Goal: Use online tool/utility: Utilize a website feature to perform a specific function

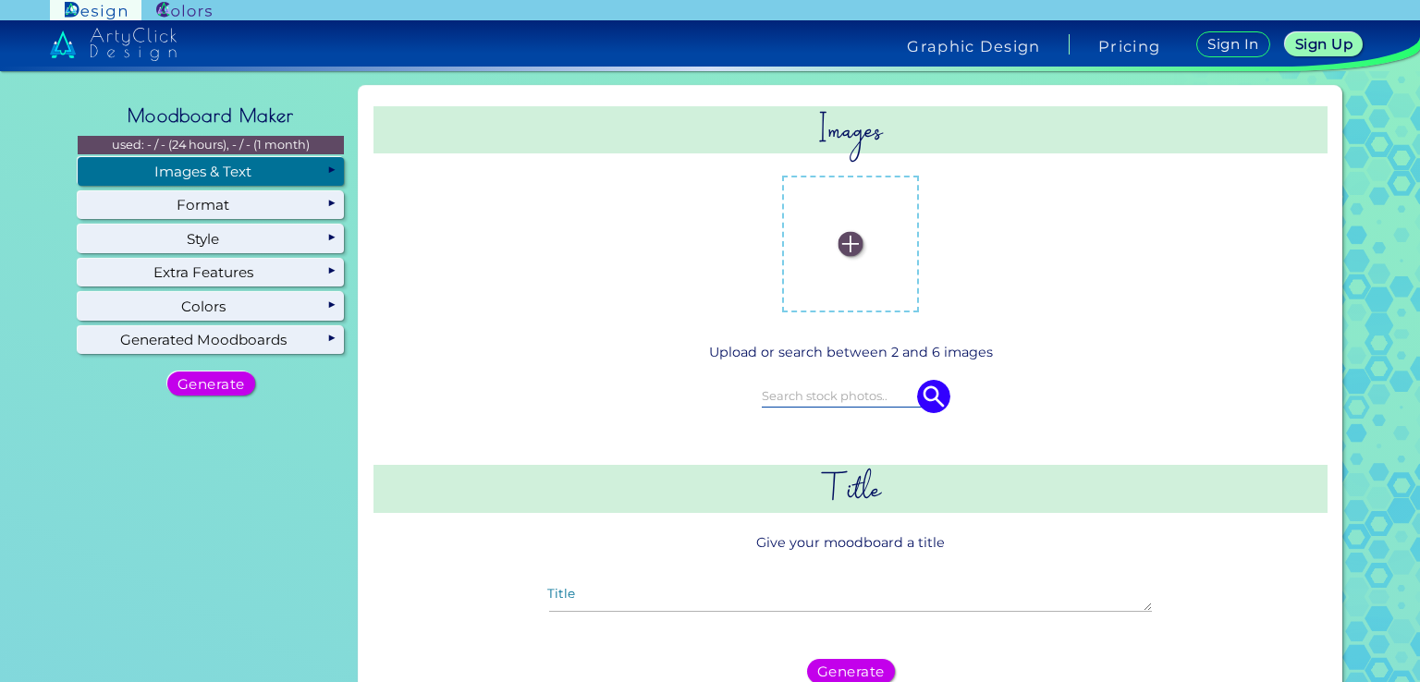
click at [858, 256] on label at bounding box center [850, 244] width 118 height 118
click at [0, 0] on input "file" at bounding box center [0, 0] width 0 height 0
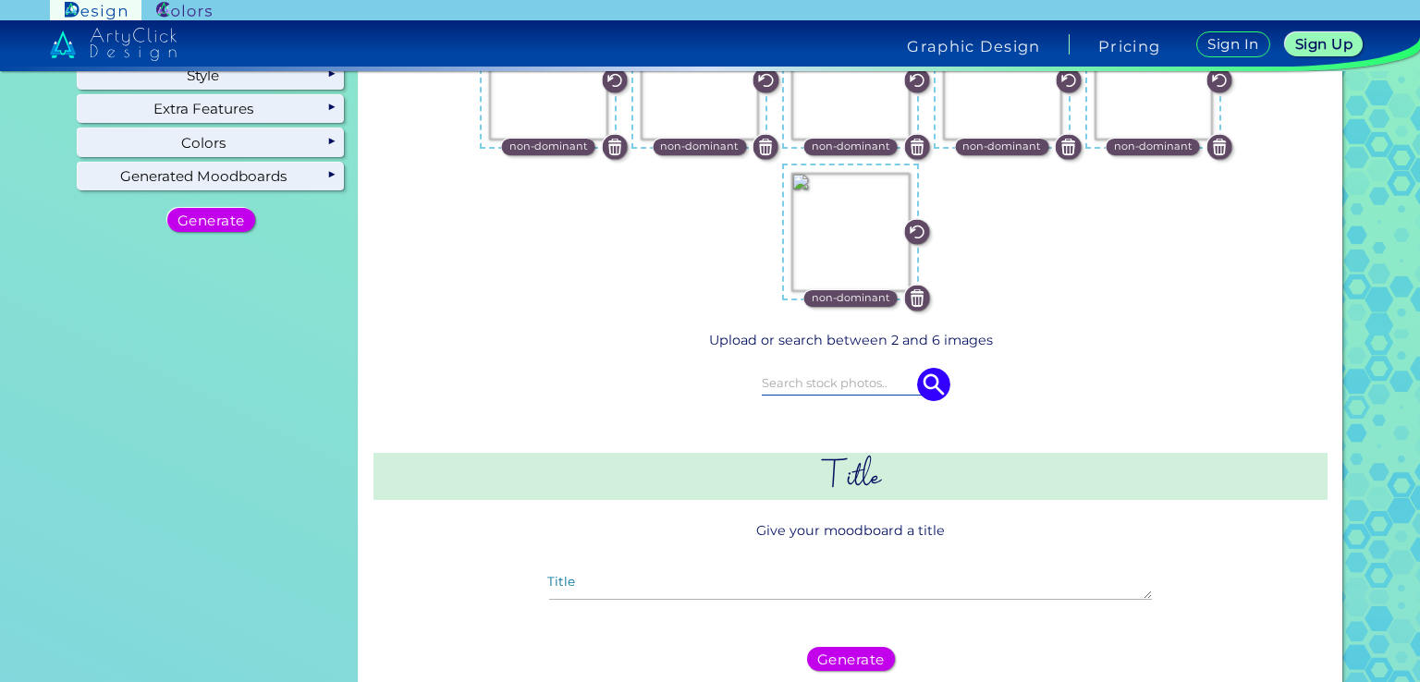
scroll to position [277, 0]
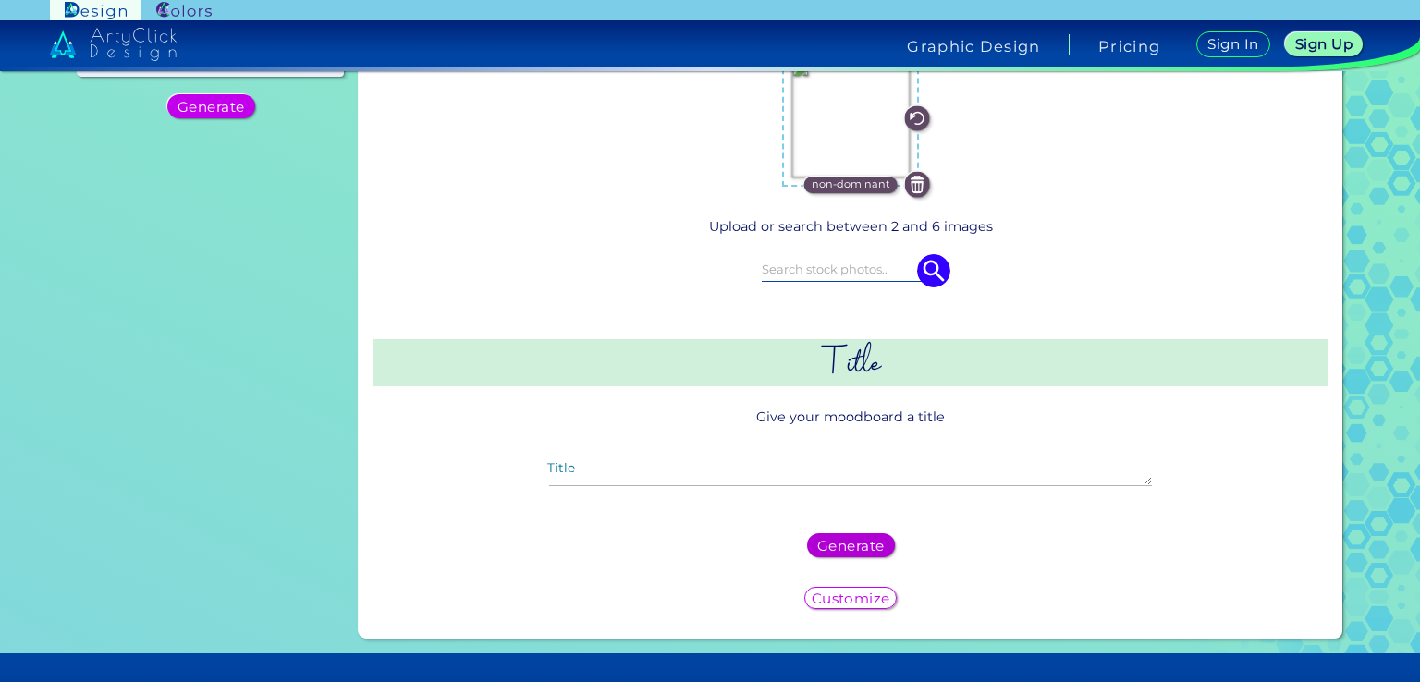
click at [836, 543] on h5 "Generate" at bounding box center [850, 545] width 68 height 14
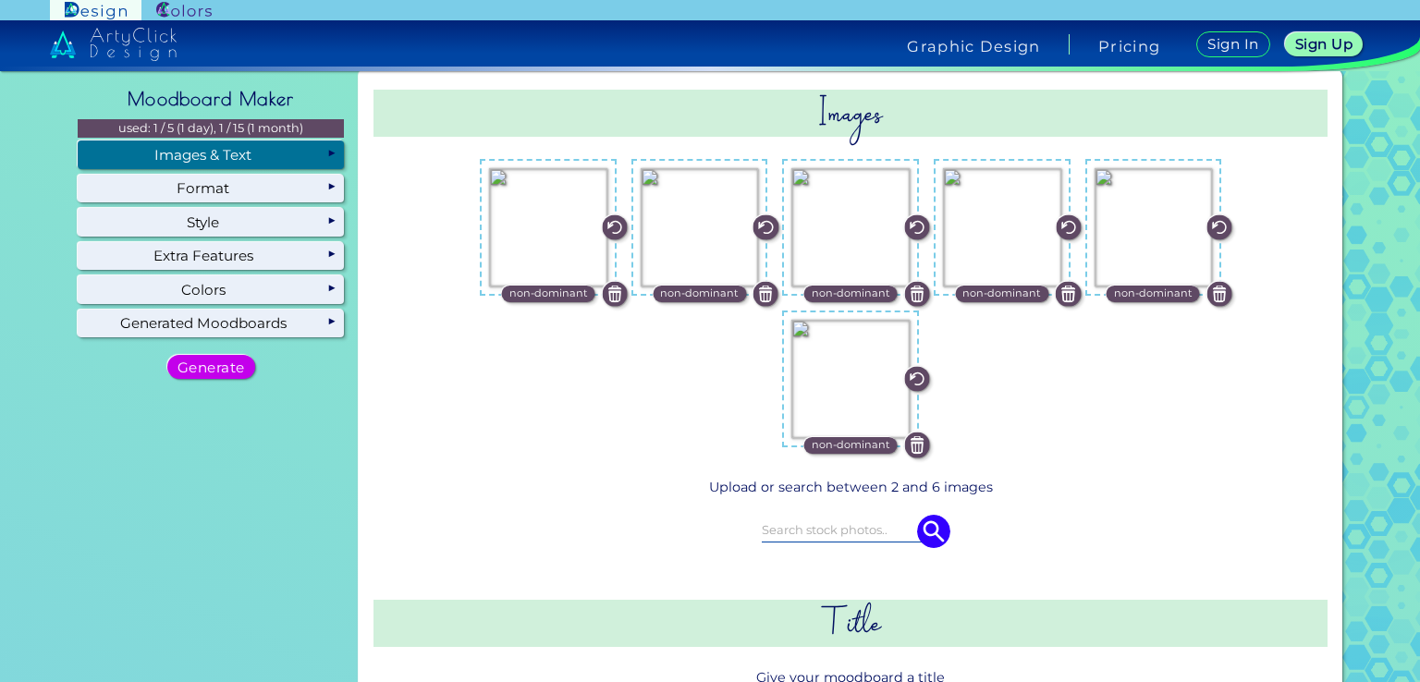
scroll to position [0, 0]
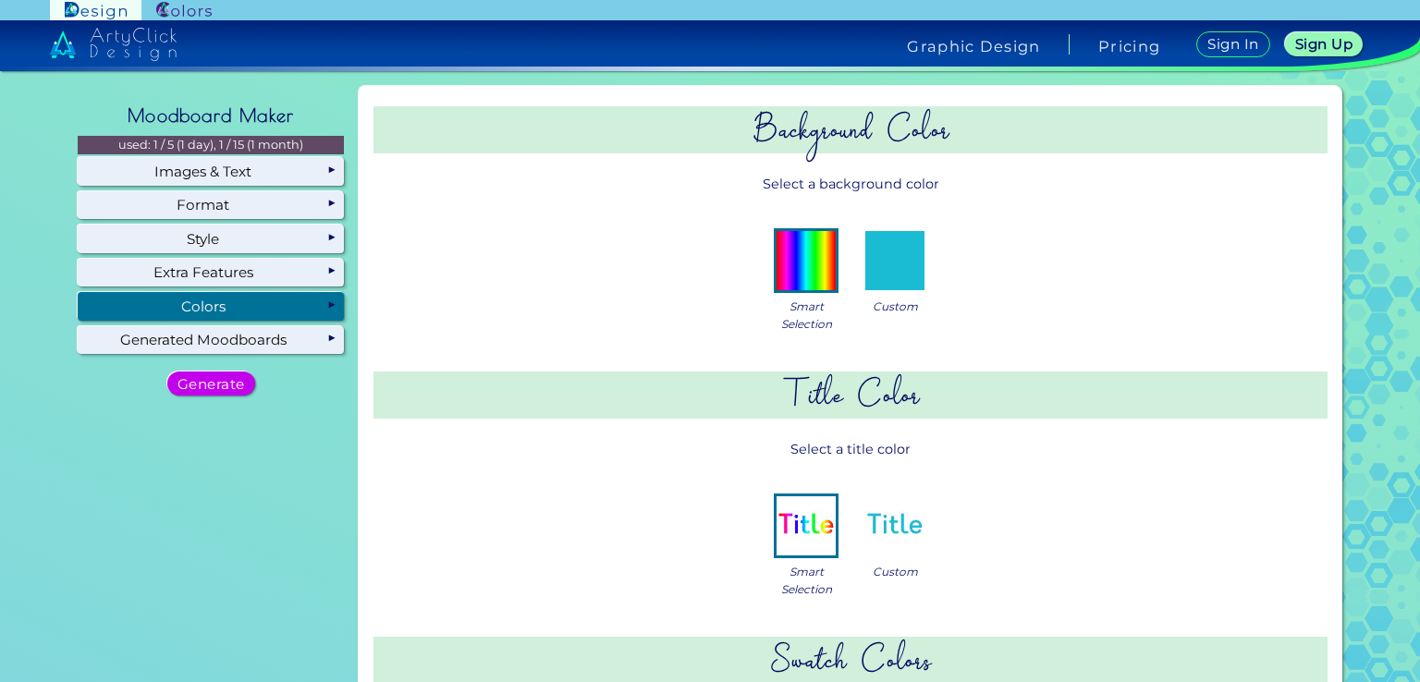
click at [216, 313] on div "Colors" at bounding box center [211, 306] width 266 height 28
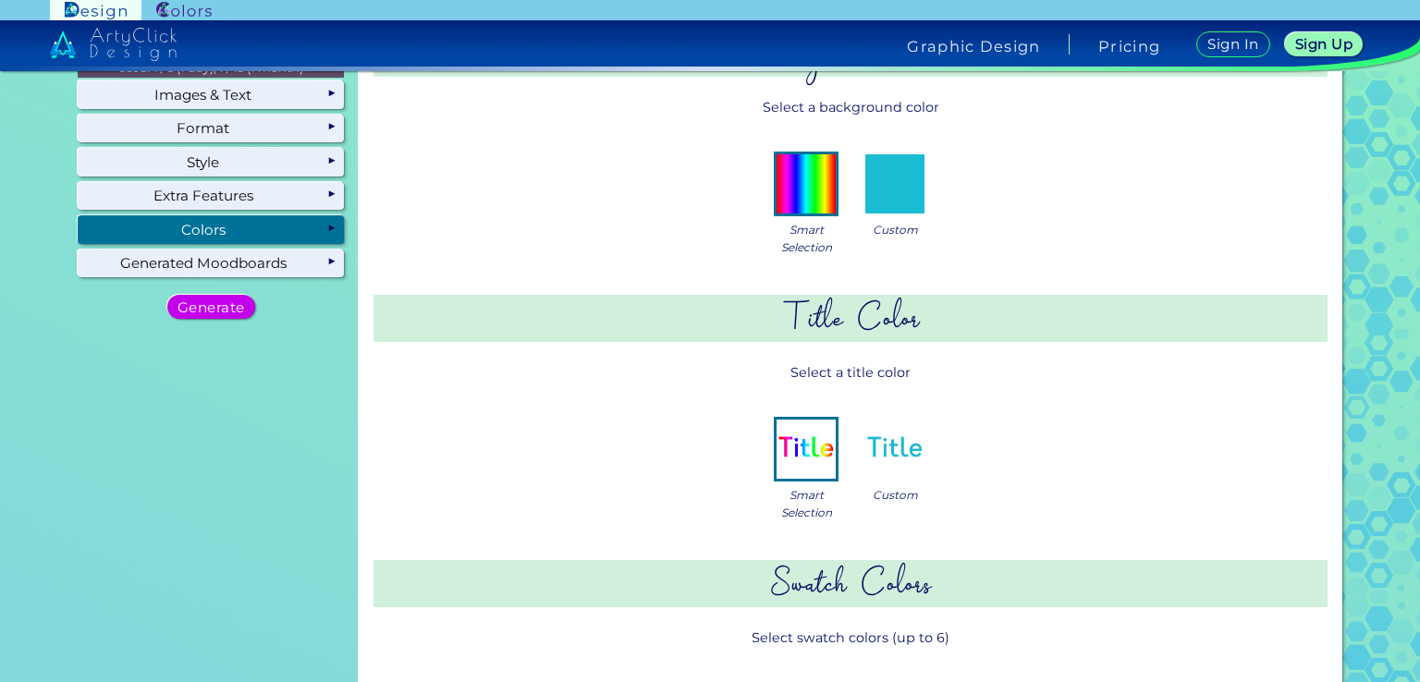
scroll to position [78, 0]
click at [813, 183] on img at bounding box center [806, 182] width 59 height 59
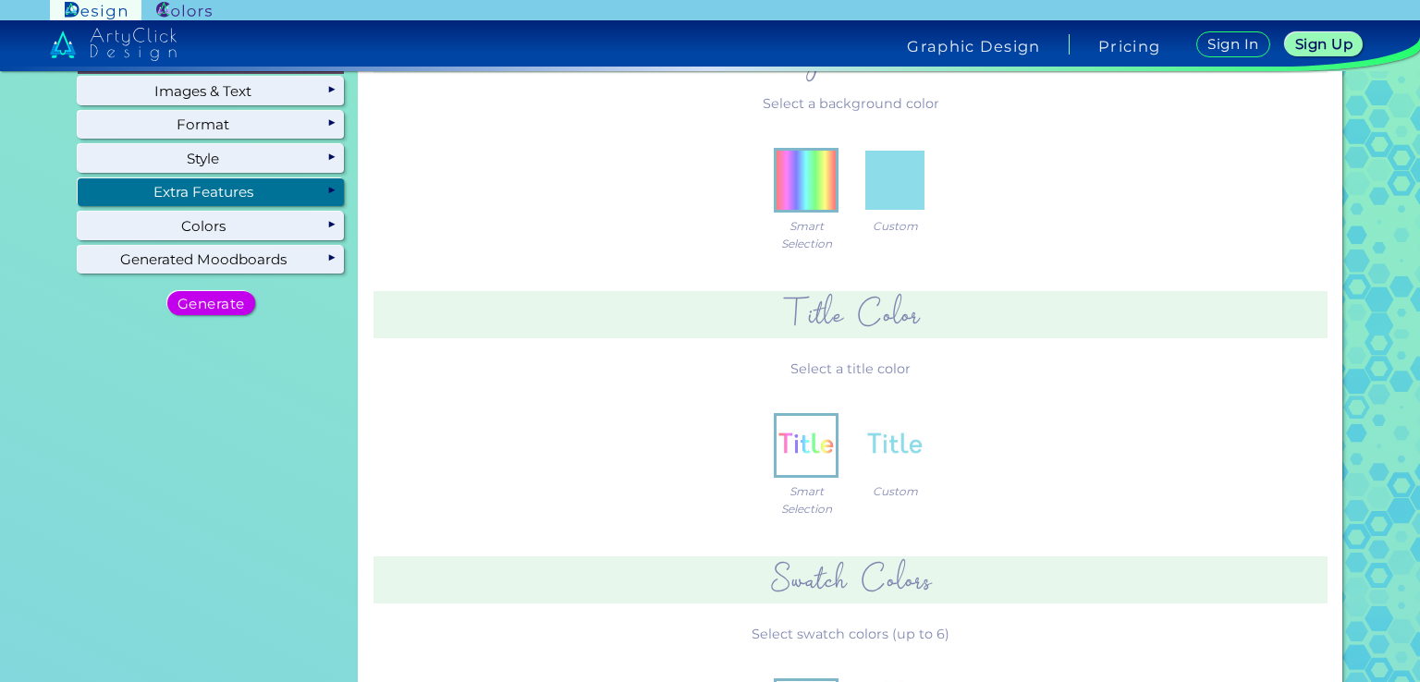
scroll to position [0, 0]
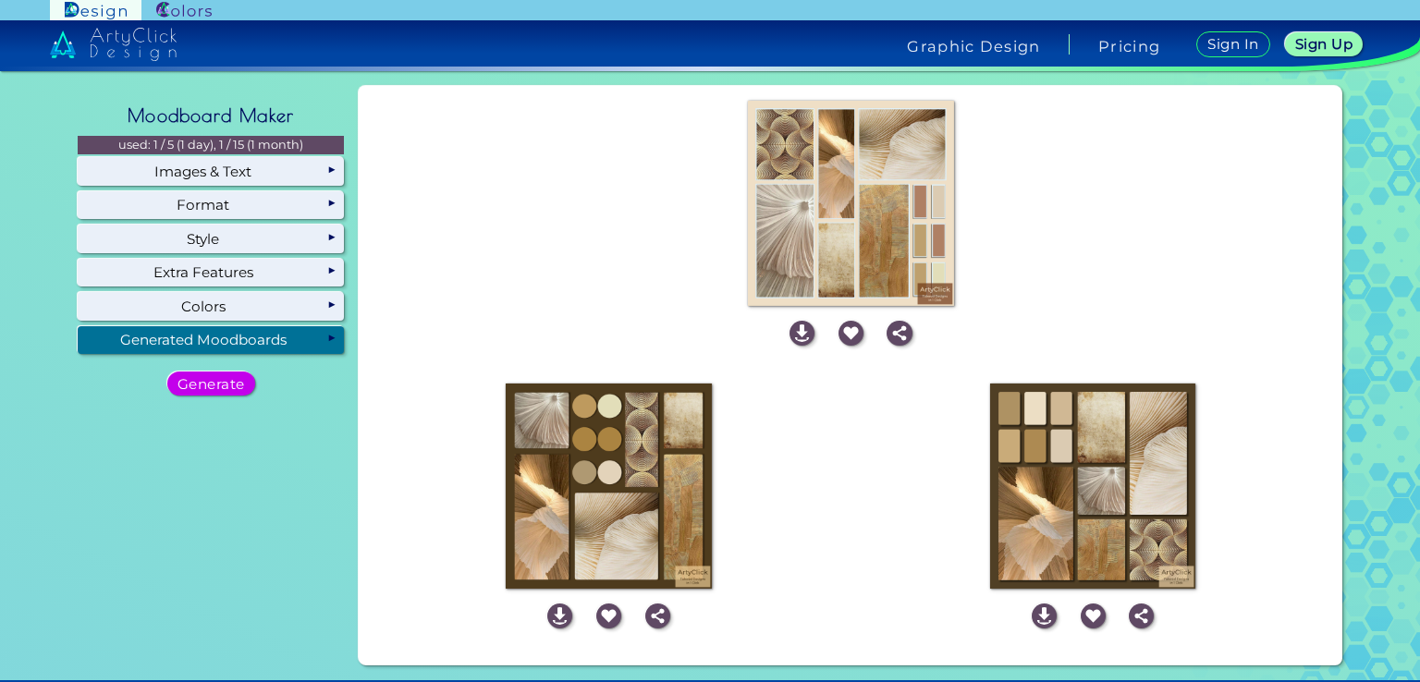
click at [814, 183] on img at bounding box center [851, 204] width 206 height 206
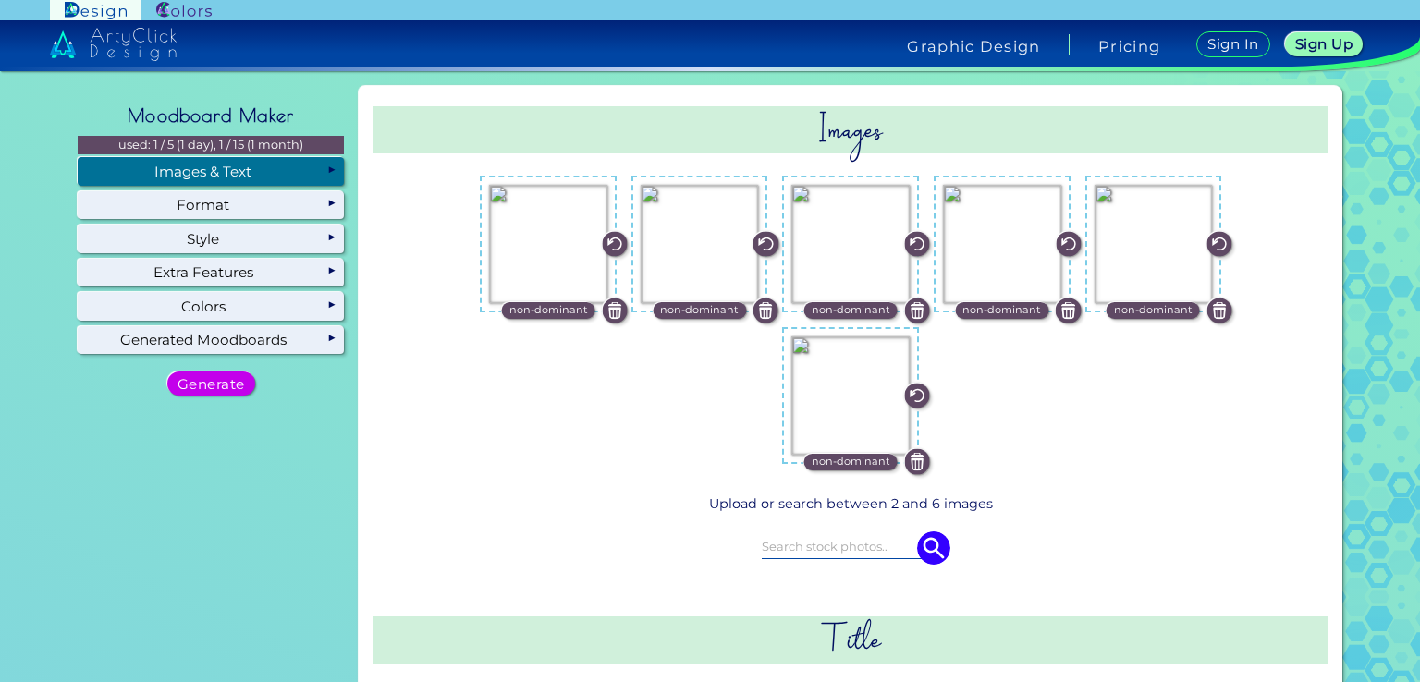
click at [280, 176] on div "Images & Text" at bounding box center [211, 171] width 266 height 28
click at [920, 464] on img at bounding box center [916, 461] width 25 height 25
click at [618, 311] on img at bounding box center [614, 310] width 25 height 25
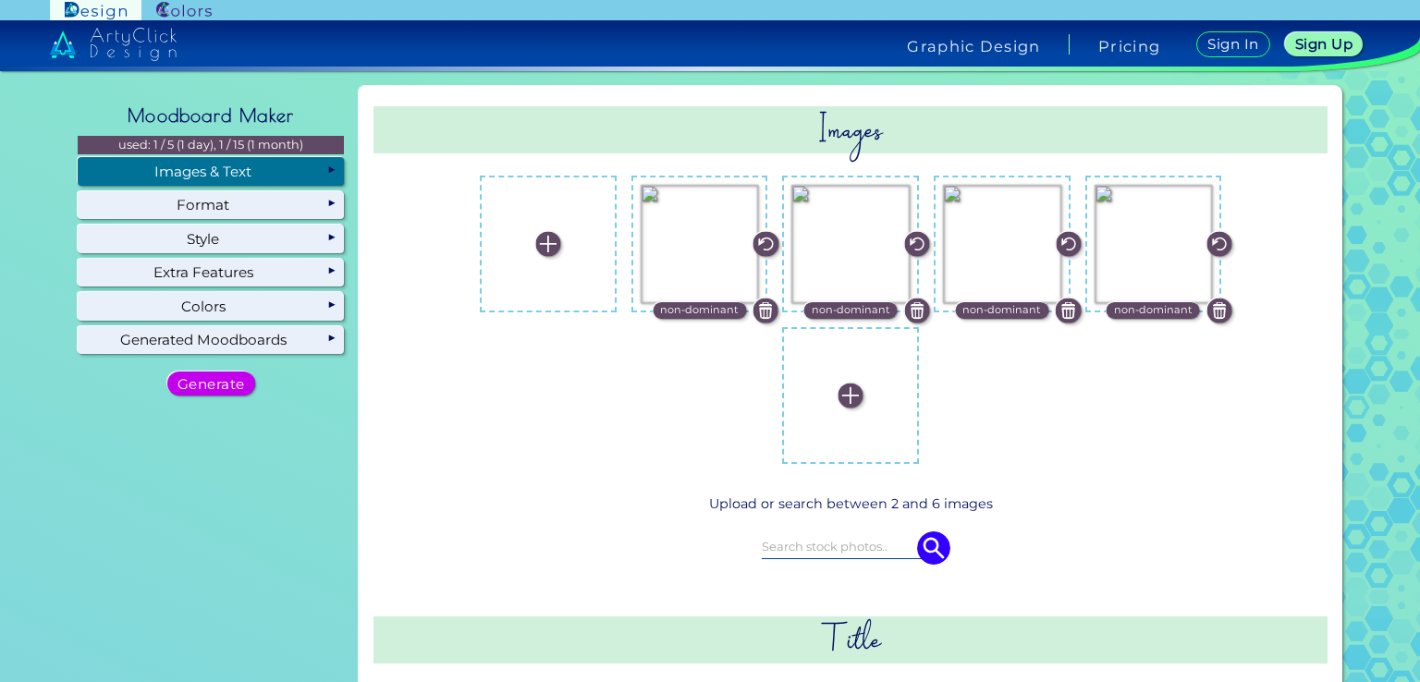
click at [854, 400] on img at bounding box center [850, 395] width 25 height 25
click at [0, 0] on input "file" at bounding box center [0, 0] width 0 height 0
click at [550, 238] on img at bounding box center [547, 244] width 25 height 25
click at [0, 0] on input "file" at bounding box center [0, 0] width 0 height 0
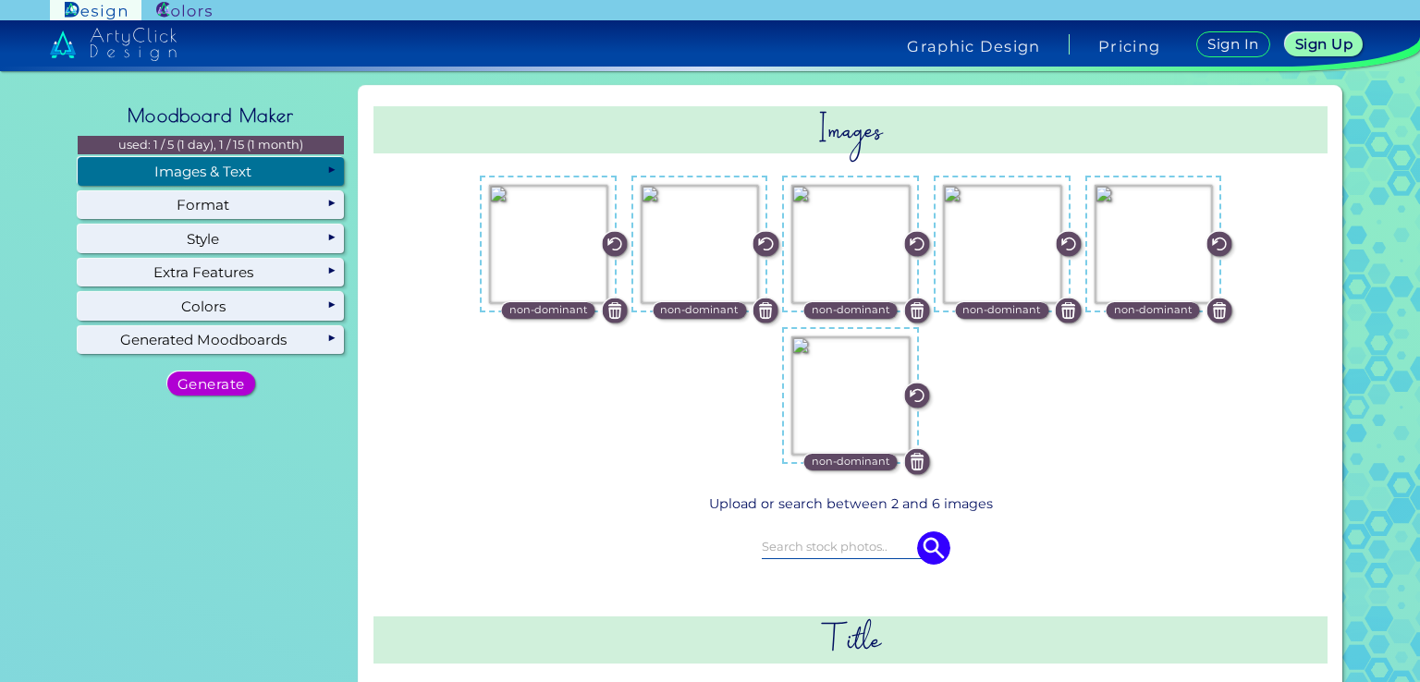
click at [211, 380] on h5 "Generate" at bounding box center [210, 384] width 67 height 14
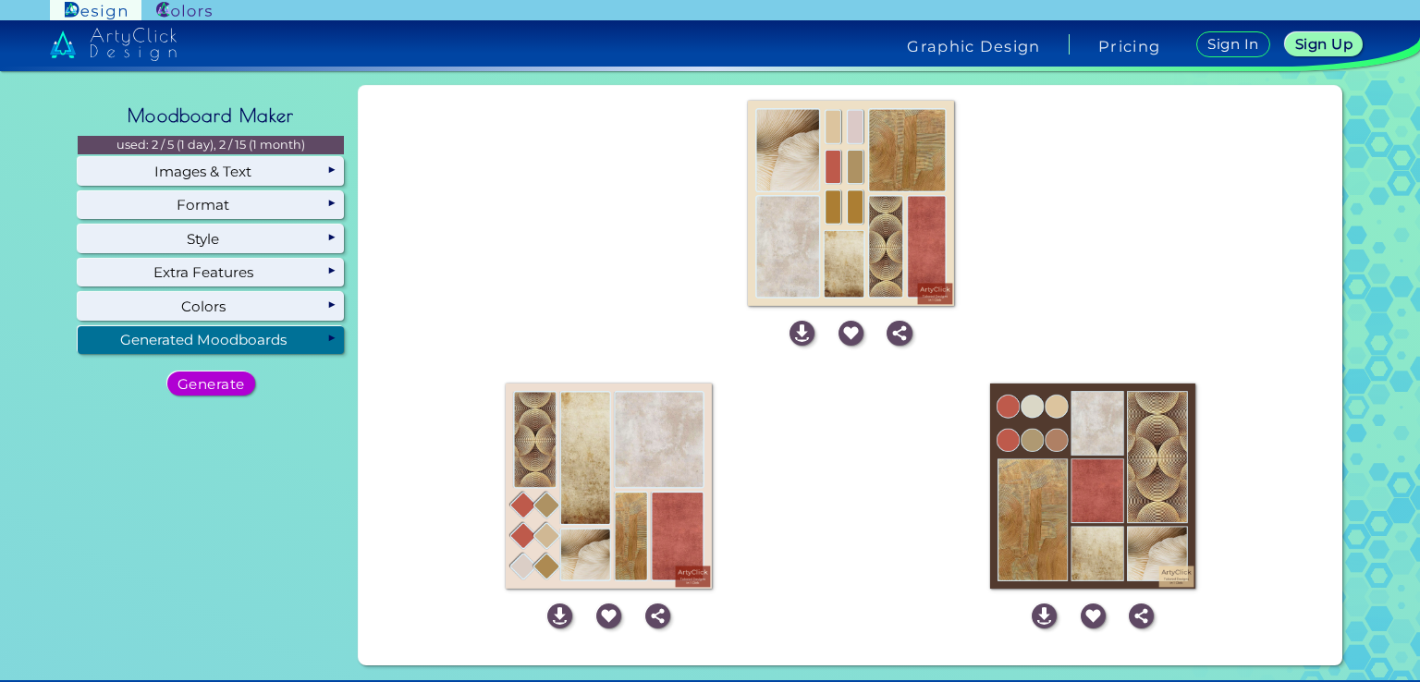
click at [221, 379] on h5 "Generate" at bounding box center [210, 384] width 67 height 14
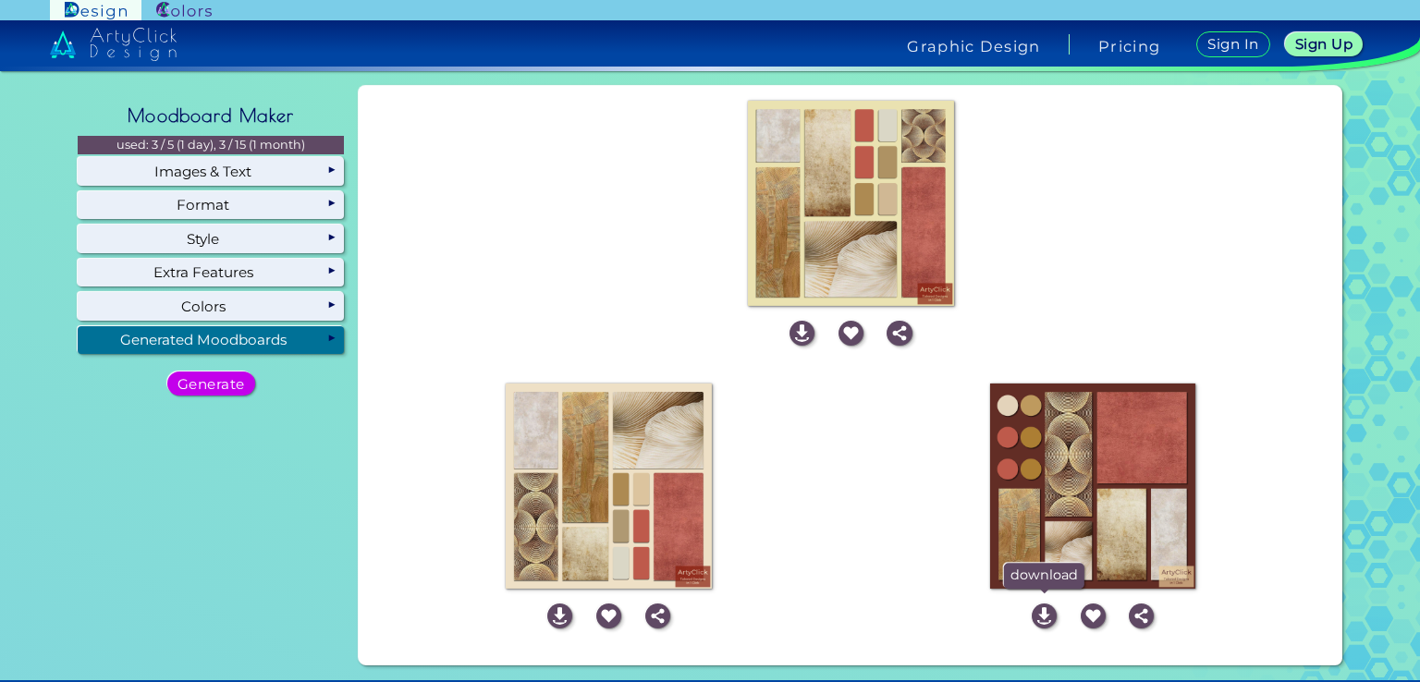
click at [1043, 618] on img at bounding box center [1044, 616] width 25 height 25
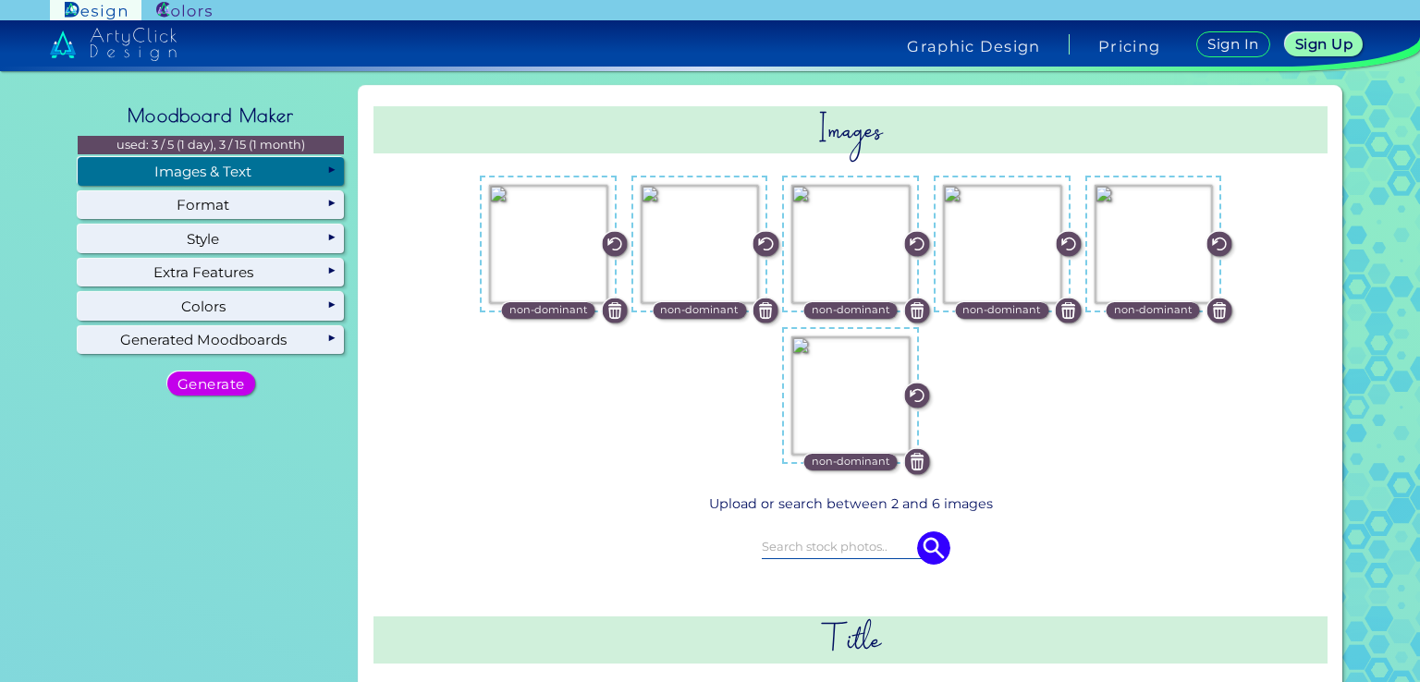
click at [913, 308] on img at bounding box center [916, 310] width 25 height 25
click at [859, 260] on label at bounding box center [850, 244] width 118 height 118
click at [0, 0] on input "file" at bounding box center [0, 0] width 0 height 0
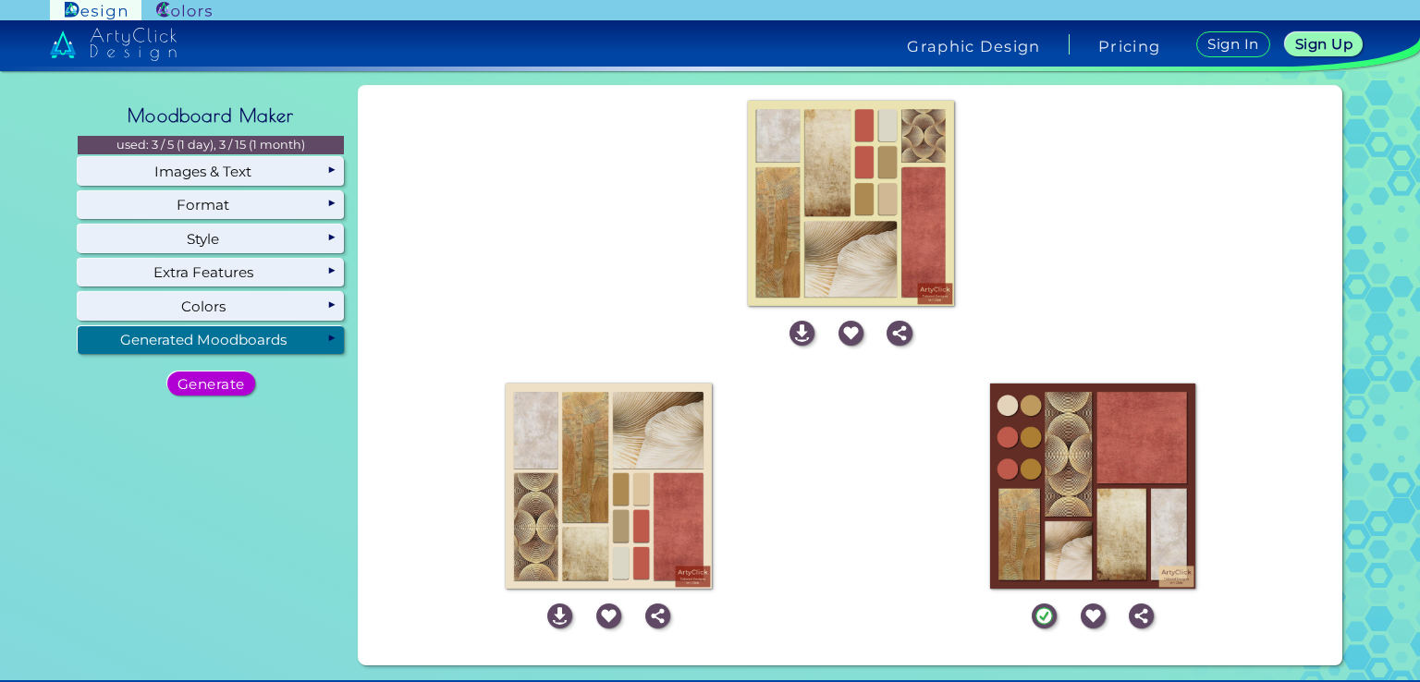
click at [211, 377] on h5 "Generate" at bounding box center [210, 384] width 67 height 14
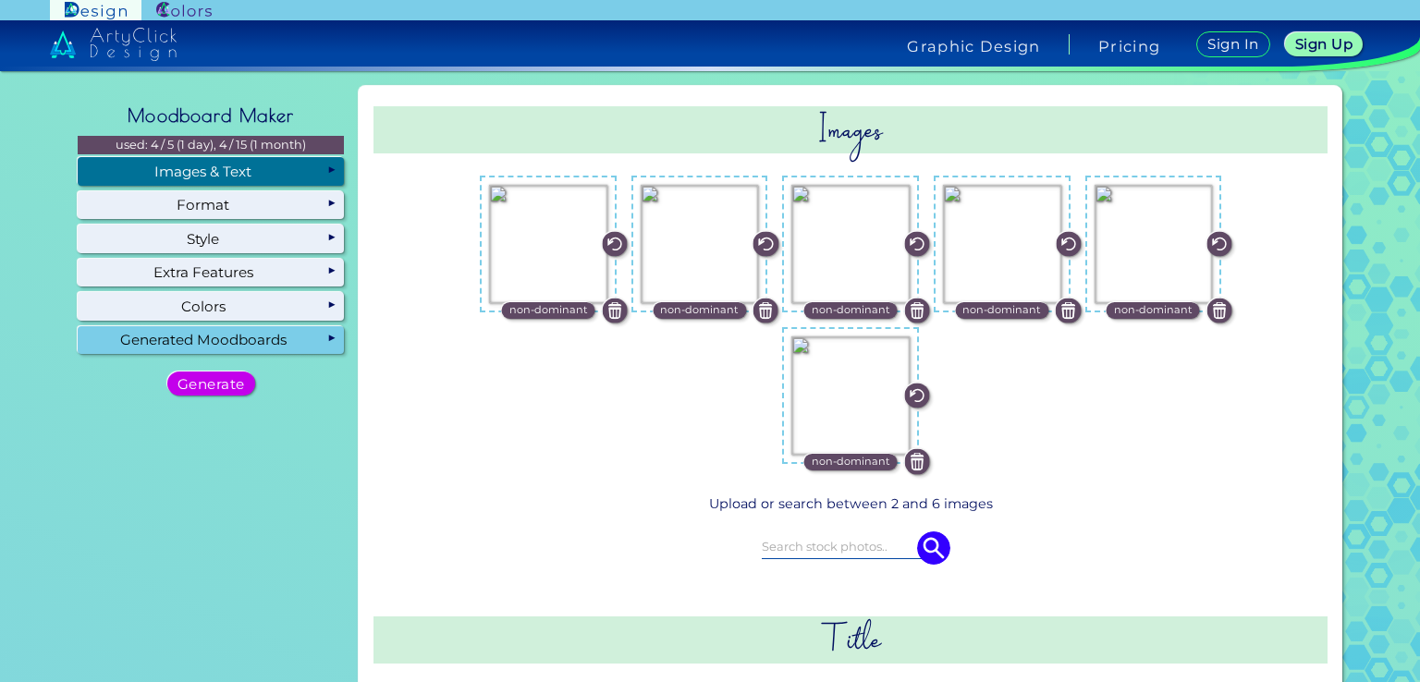
click at [247, 350] on div "Generated Moodboards" at bounding box center [211, 340] width 266 height 28
